Goal: Answer question/provide support: Share knowledge or assist other users

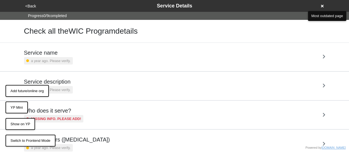
click at [31, 7] on button "<Back" at bounding box center [31, 6] width 14 height 6
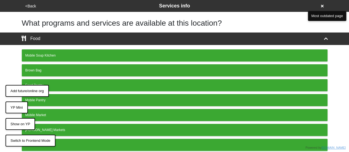
click at [31, 7] on button "<Back" at bounding box center [31, 6] width 14 height 6
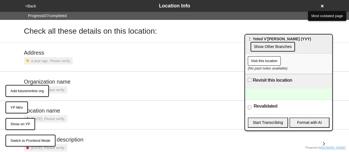
click at [31, 7] on button "<Back" at bounding box center [31, 6] width 14 height 6
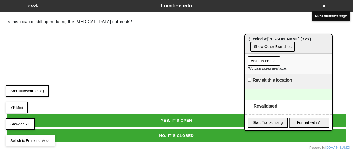
click at [187, 120] on button "YES, IT’S OPEN" at bounding box center [177, 120] width 340 height 13
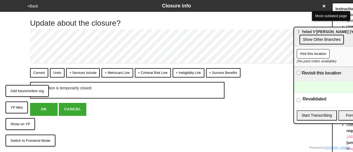
click at [80, 106] on button "CANCEL" at bounding box center [73, 109] width 28 height 13
type textarea "x"
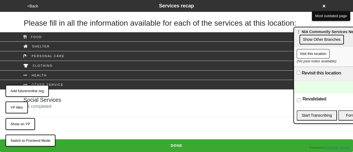
click at [35, 7] on button "<Back" at bounding box center [33, 6] width 14 height 6
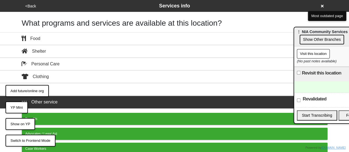
click at [34, 7] on button "<Back" at bounding box center [31, 6] width 14 height 6
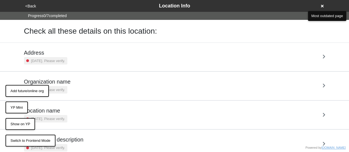
click at [36, 5] on button "<Back" at bounding box center [31, 6] width 14 height 6
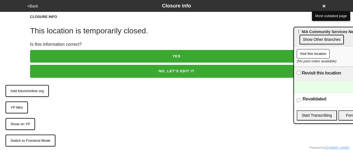
click at [183, 70] on button "NO, LET'S EDIT IT" at bounding box center [176, 71] width 293 height 13
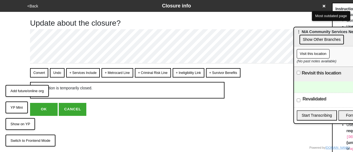
click at [33, 6] on button "<Back" at bounding box center [33, 6] width 14 height 6
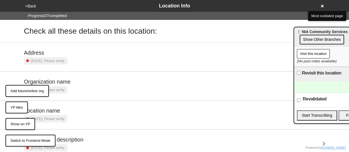
click at [33, 6] on button "<Back" at bounding box center [31, 6] width 14 height 6
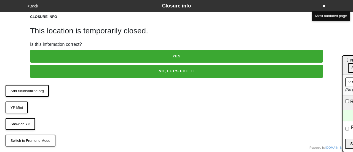
drag, startPoint x: 304, startPoint y: 32, endPoint x: 352, endPoint y: 68, distance: 59.9
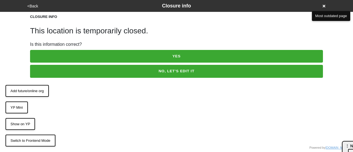
drag, startPoint x: 346, startPoint y: 66, endPoint x: 304, endPoint y: 78, distance: 44.1
